Goal: Transaction & Acquisition: Purchase product/service

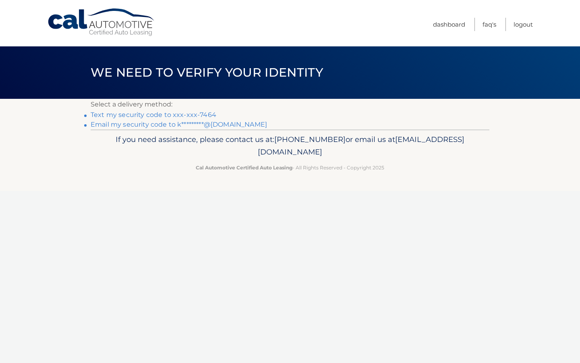
click at [157, 112] on link "Text my security code to xxx-xxx-7464" at bounding box center [154, 115] width 126 height 8
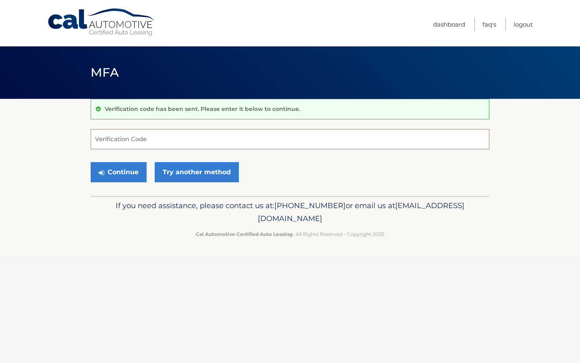
click at [163, 136] on input "Verification Code" at bounding box center [290, 139] width 399 height 20
type input "475575"
click at [123, 174] on button "Continue" at bounding box center [119, 172] width 56 height 20
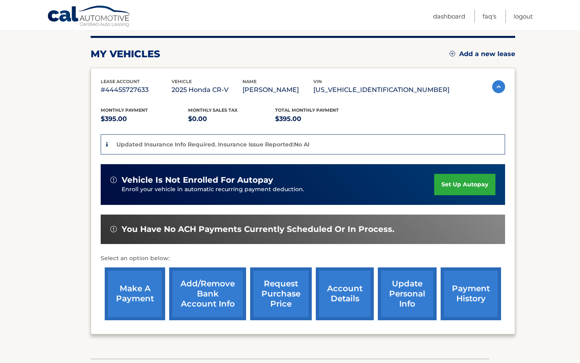
scroll to position [101, 0]
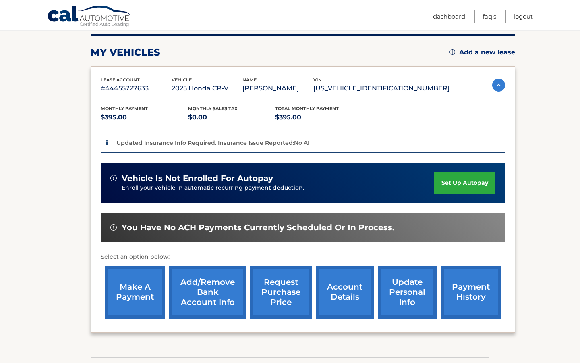
click at [128, 284] on link "make a payment" at bounding box center [135, 291] width 60 height 53
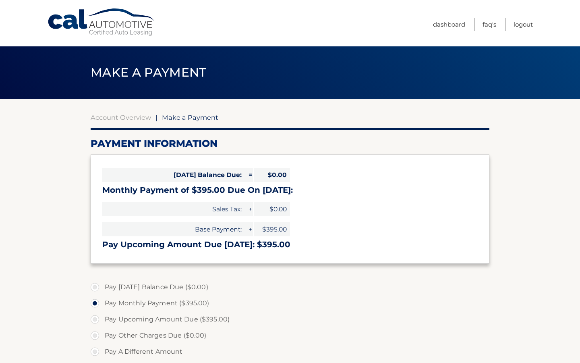
select select "MGIwOGQ1NzMtODk0OC00ZmJiLTllYzctNzNiZGFjOGVlNDdj"
click at [134, 290] on label "Pay Today's Balance Due ($0.00)" at bounding box center [290, 287] width 399 height 16
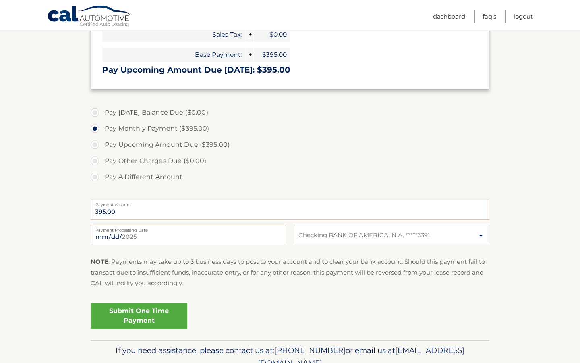
scroll to position [192, 0]
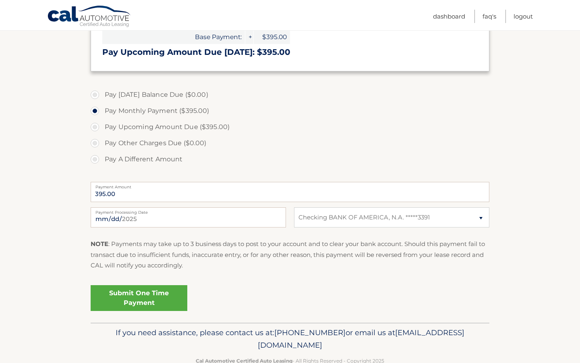
click at [159, 297] on link "Submit One Time Payment" at bounding box center [139, 298] width 97 height 26
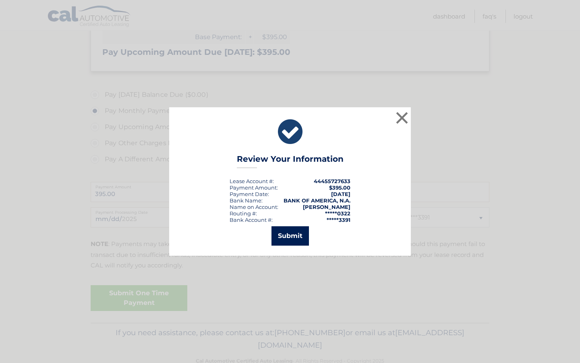
click at [296, 238] on button "Submit" at bounding box center [290, 235] width 37 height 19
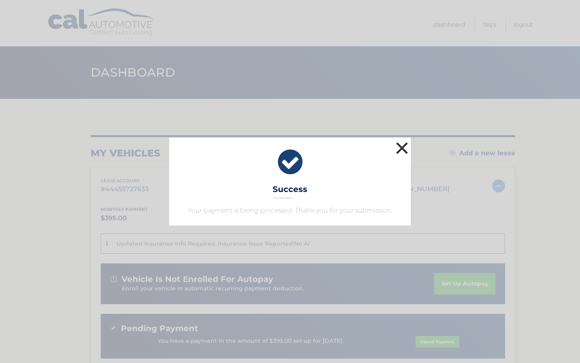
click at [406, 147] on button "×" at bounding box center [402, 148] width 16 height 16
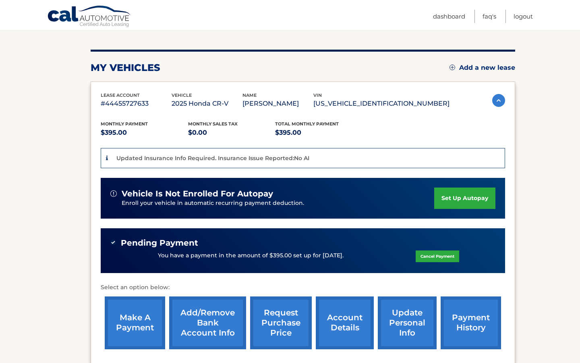
scroll to position [88, 0]
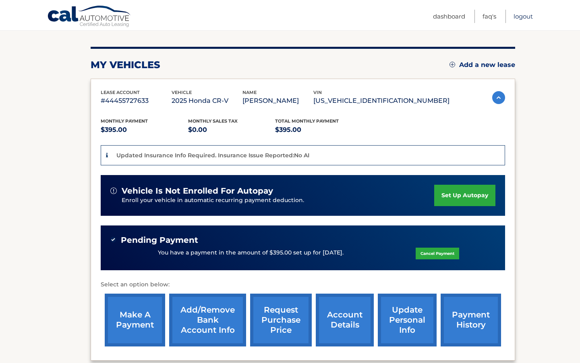
click at [522, 17] on link "Logout" at bounding box center [523, 16] width 19 height 13
